Goal: Information Seeking & Learning: Learn about a topic

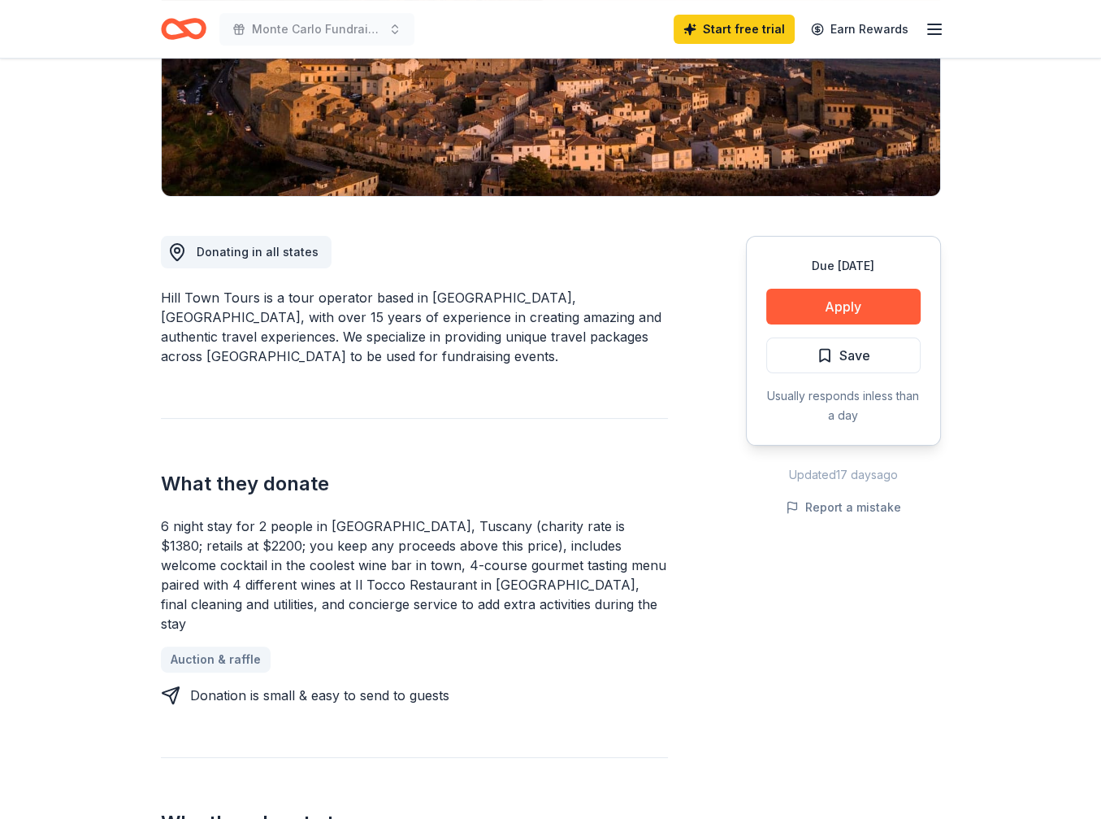
scroll to position [325, 0]
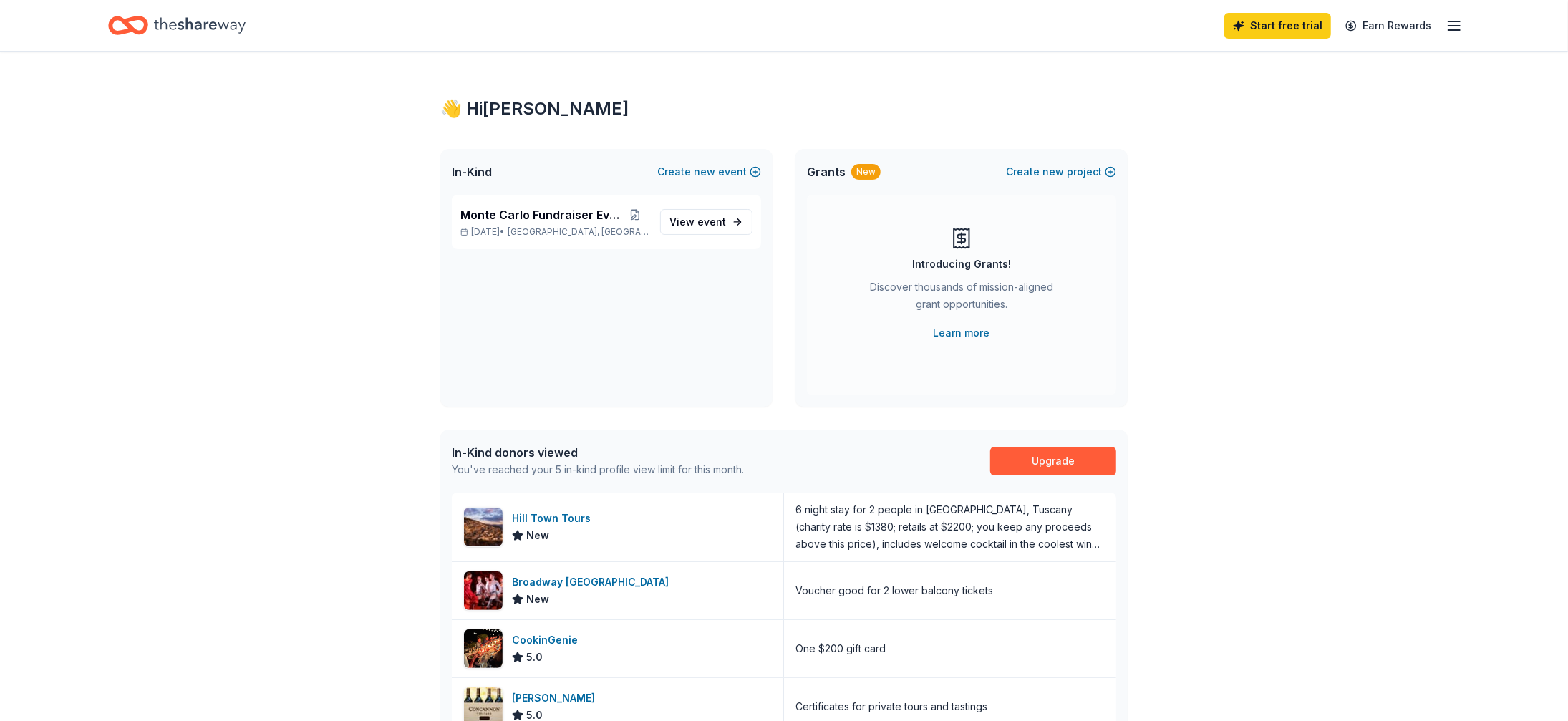
click at [1147, 129] on div "👋 Hi Jeanette In-Kind Create new event Monte Carlo Fundraiser Event Nov 07, 202…" at bounding box center [784, 551] width 733 height 999
click at [715, 216] on span "event" at bounding box center [712, 222] width 29 height 12
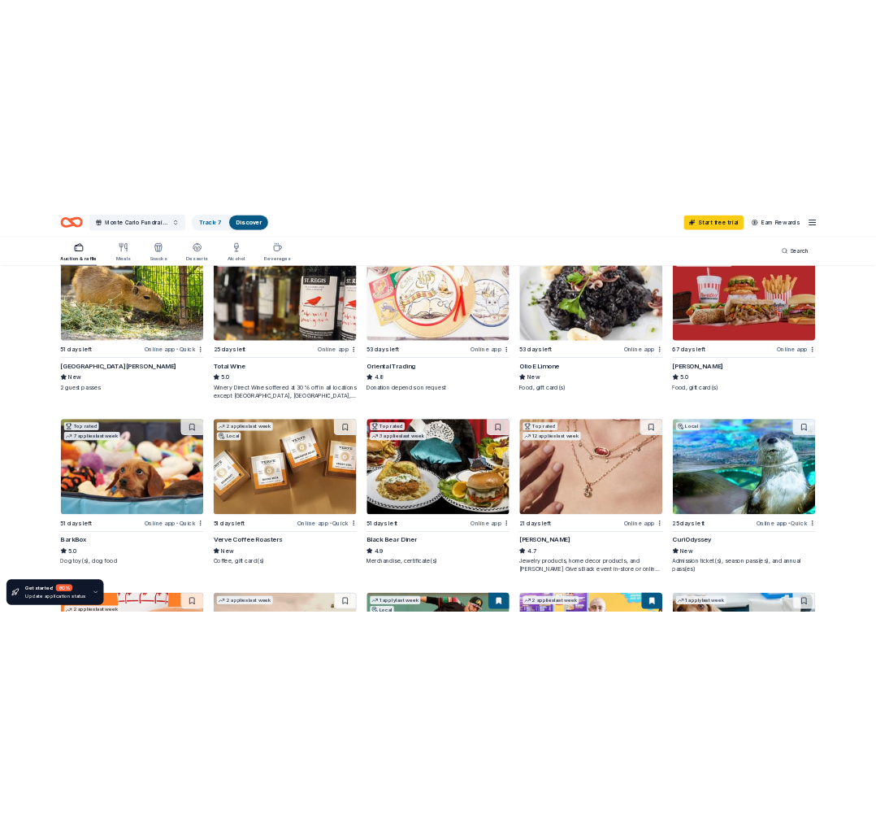
scroll to position [244, 0]
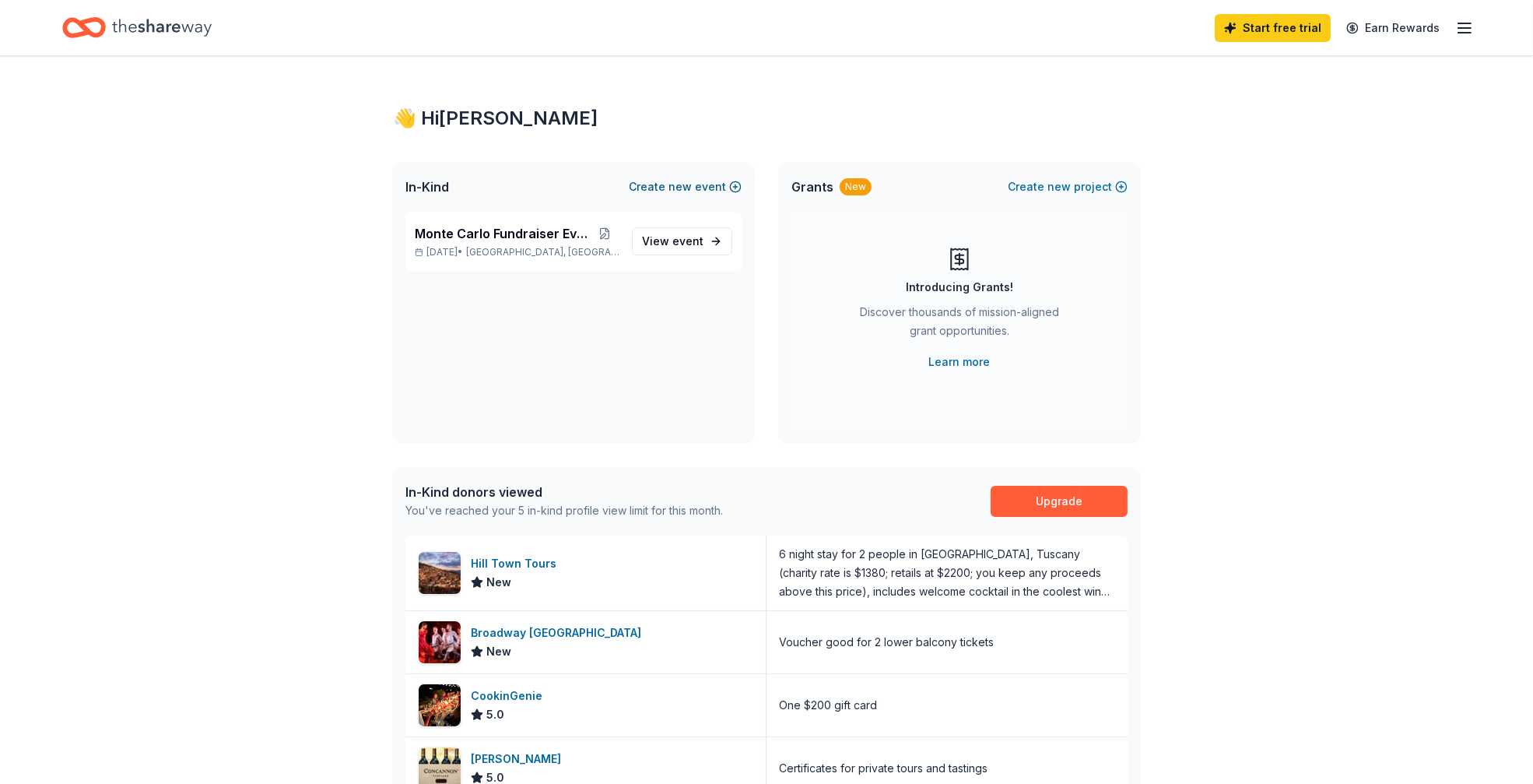
click at [688, 186] on span "new" at bounding box center [680, 187] width 23 height 19
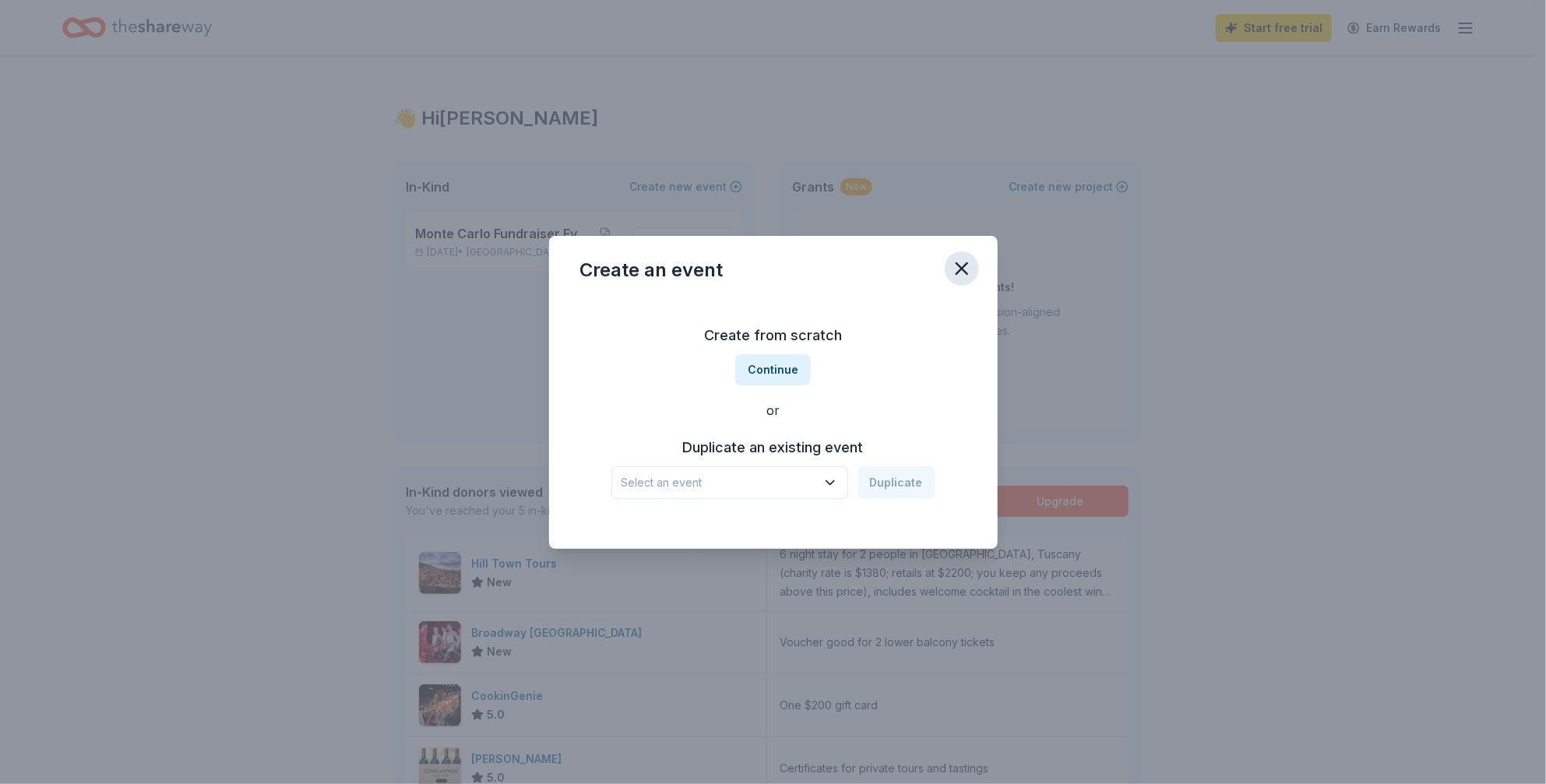
click at [960, 268] on icon "button" at bounding box center [962, 268] width 22 height 22
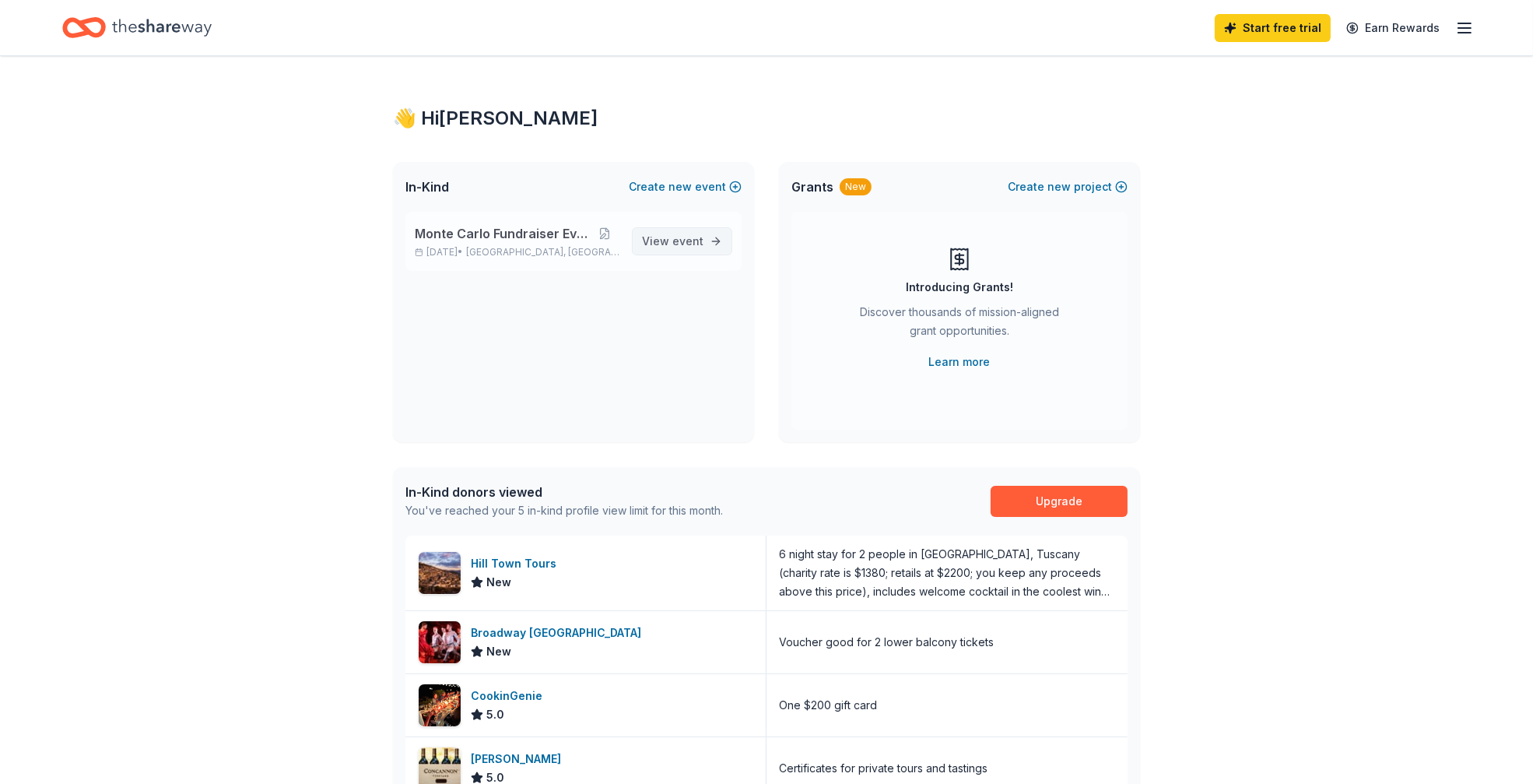
drag, startPoint x: 672, startPoint y: 239, endPoint x: 685, endPoint y: 239, distance: 13.0
click at [672, 239] on span "View event" at bounding box center [673, 241] width 61 height 19
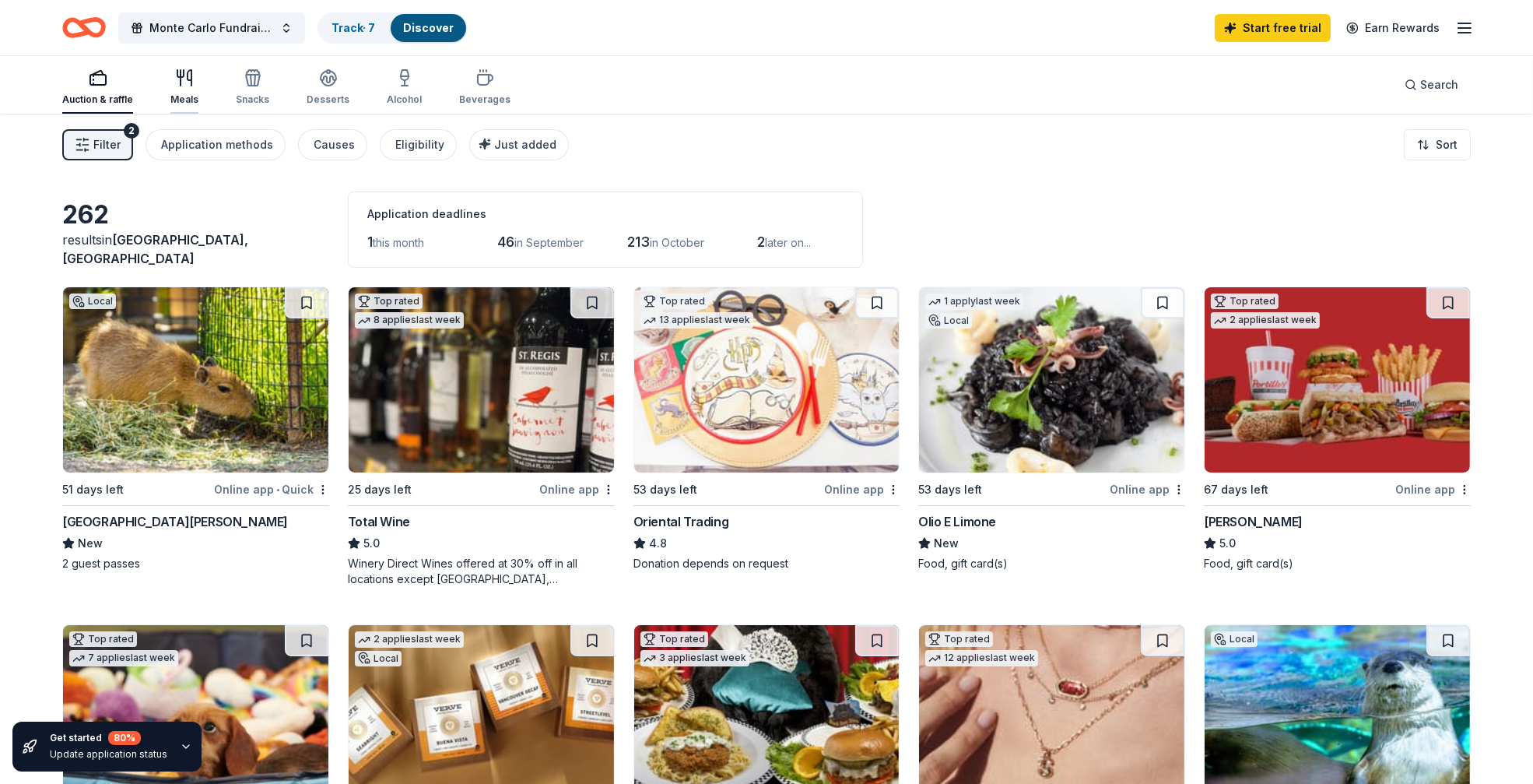
click at [183, 96] on div "Meals" at bounding box center [184, 100] width 28 height 12
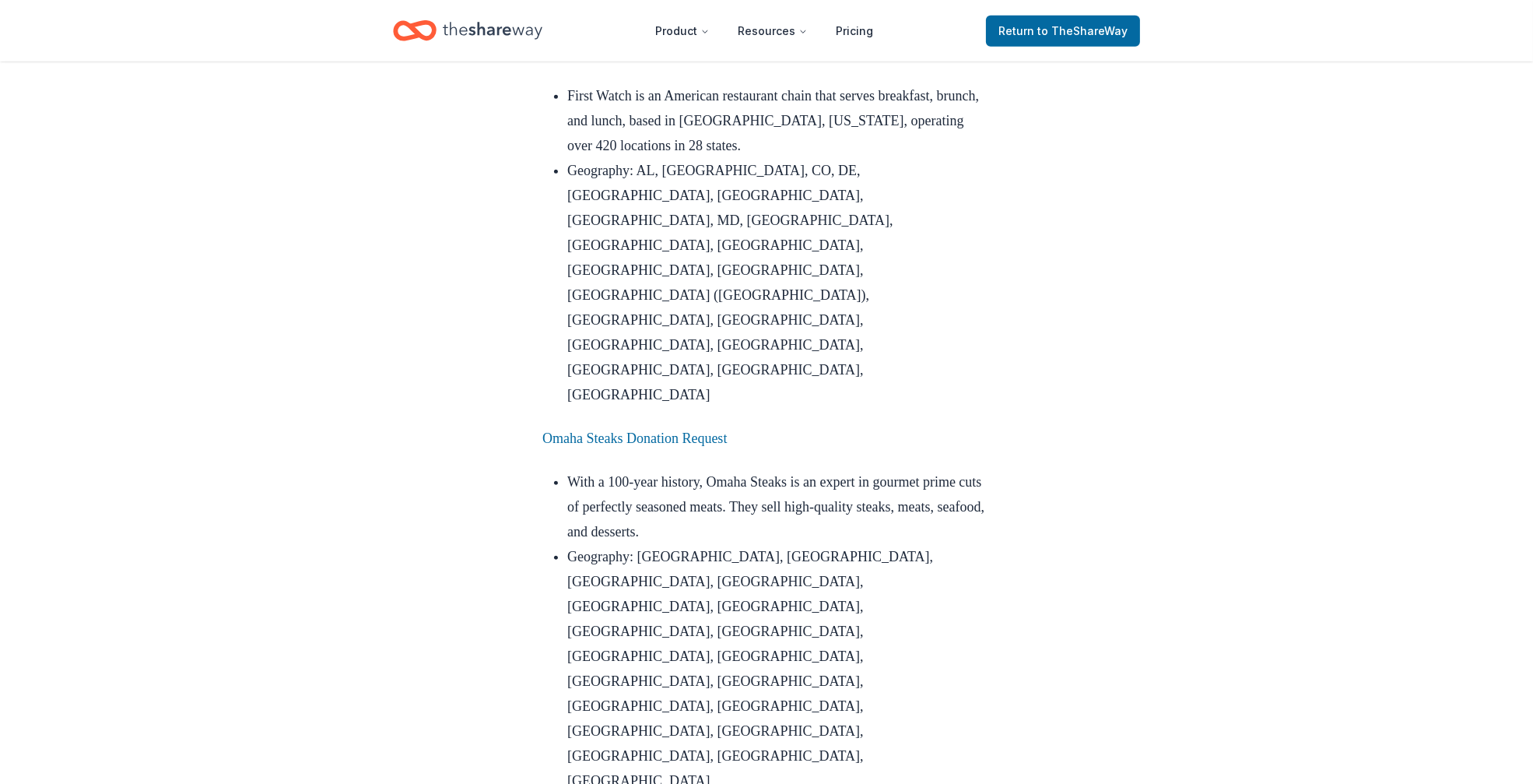
scroll to position [1634, 0]
